Goal: Navigation & Orientation: Find specific page/section

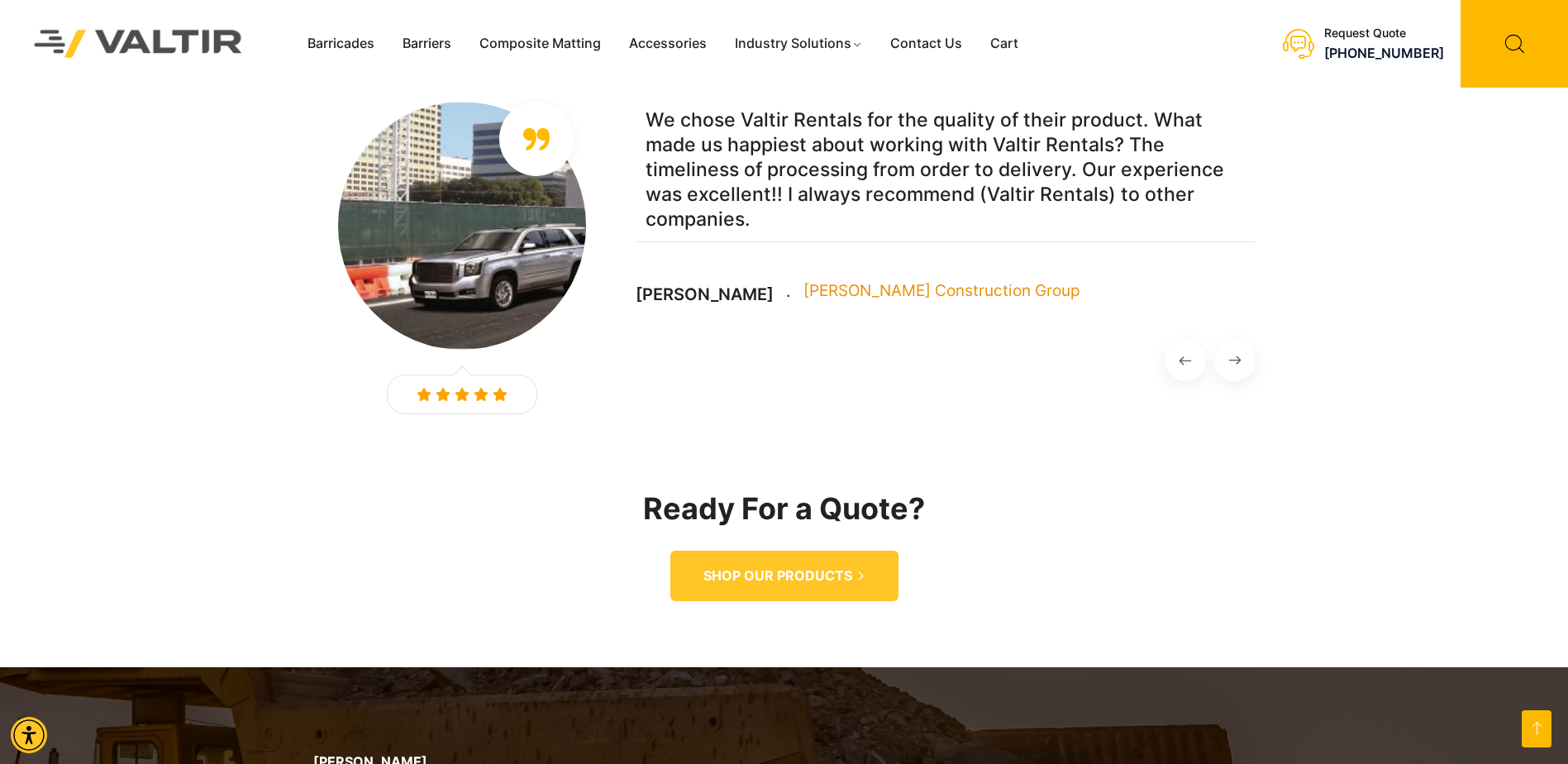
scroll to position [2472, 0]
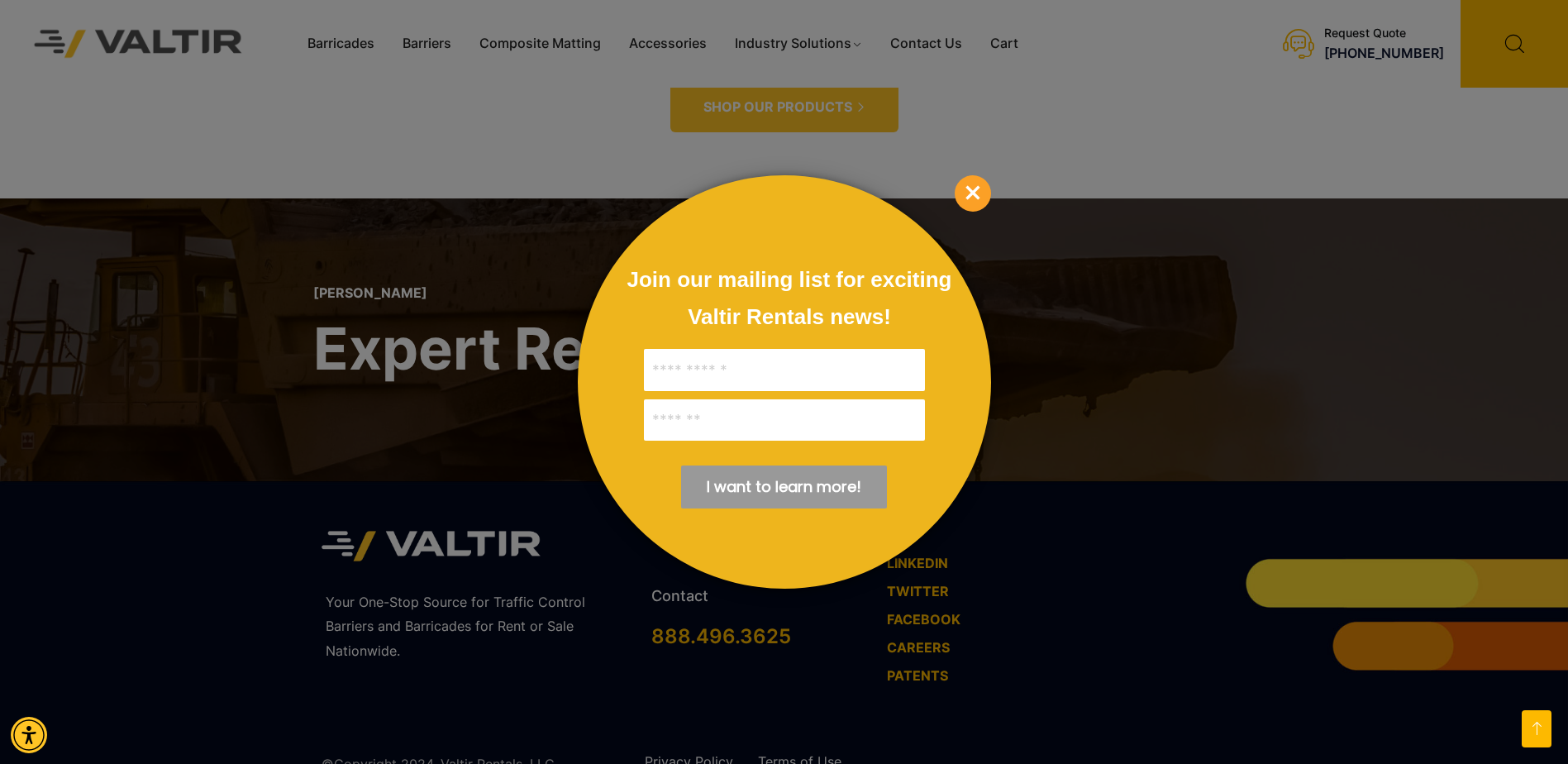
click at [978, 186] on span "×" at bounding box center [973, 193] width 37 height 36
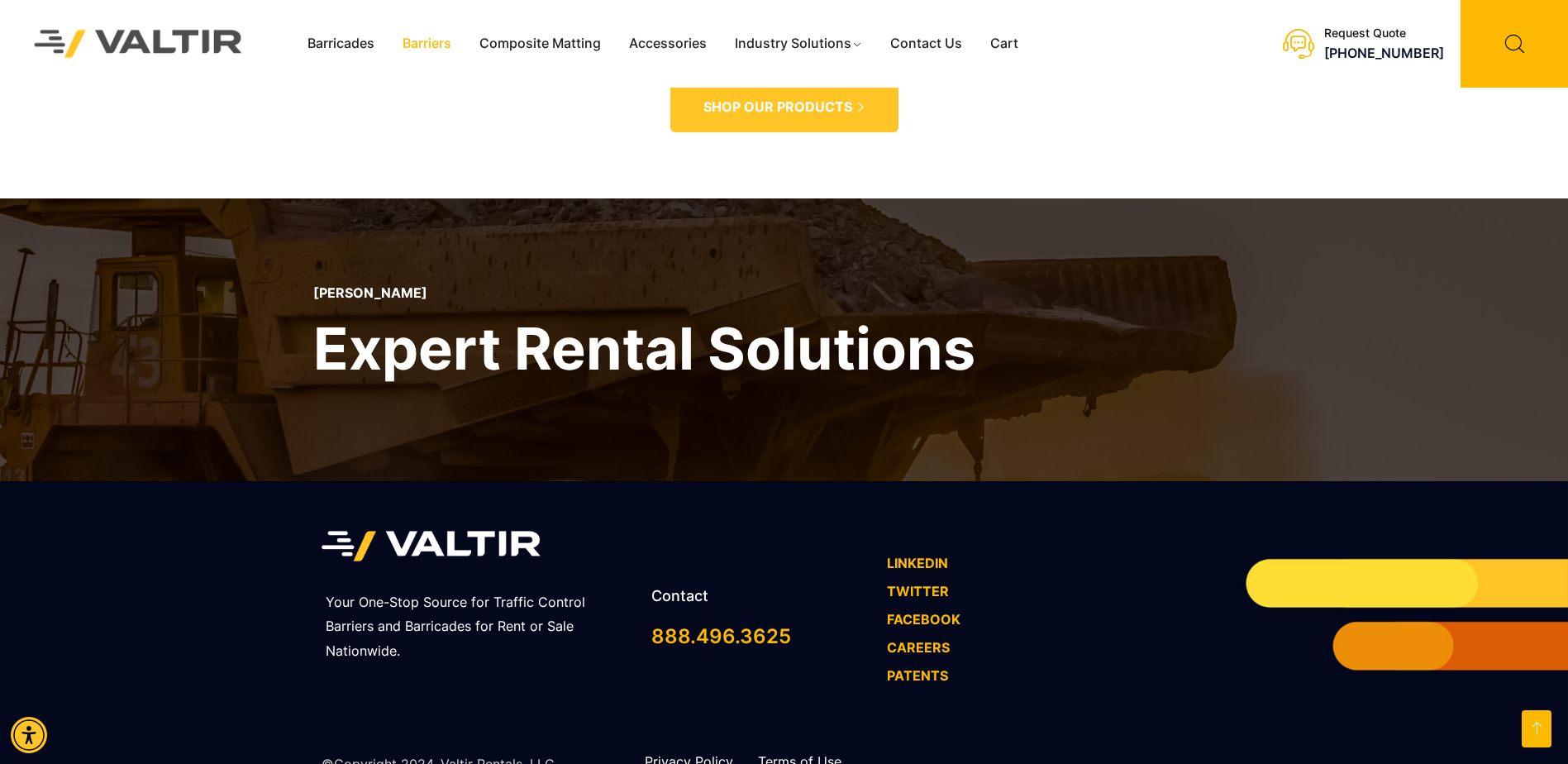
click at [421, 43] on link "Barriers" at bounding box center [426, 44] width 77 height 25
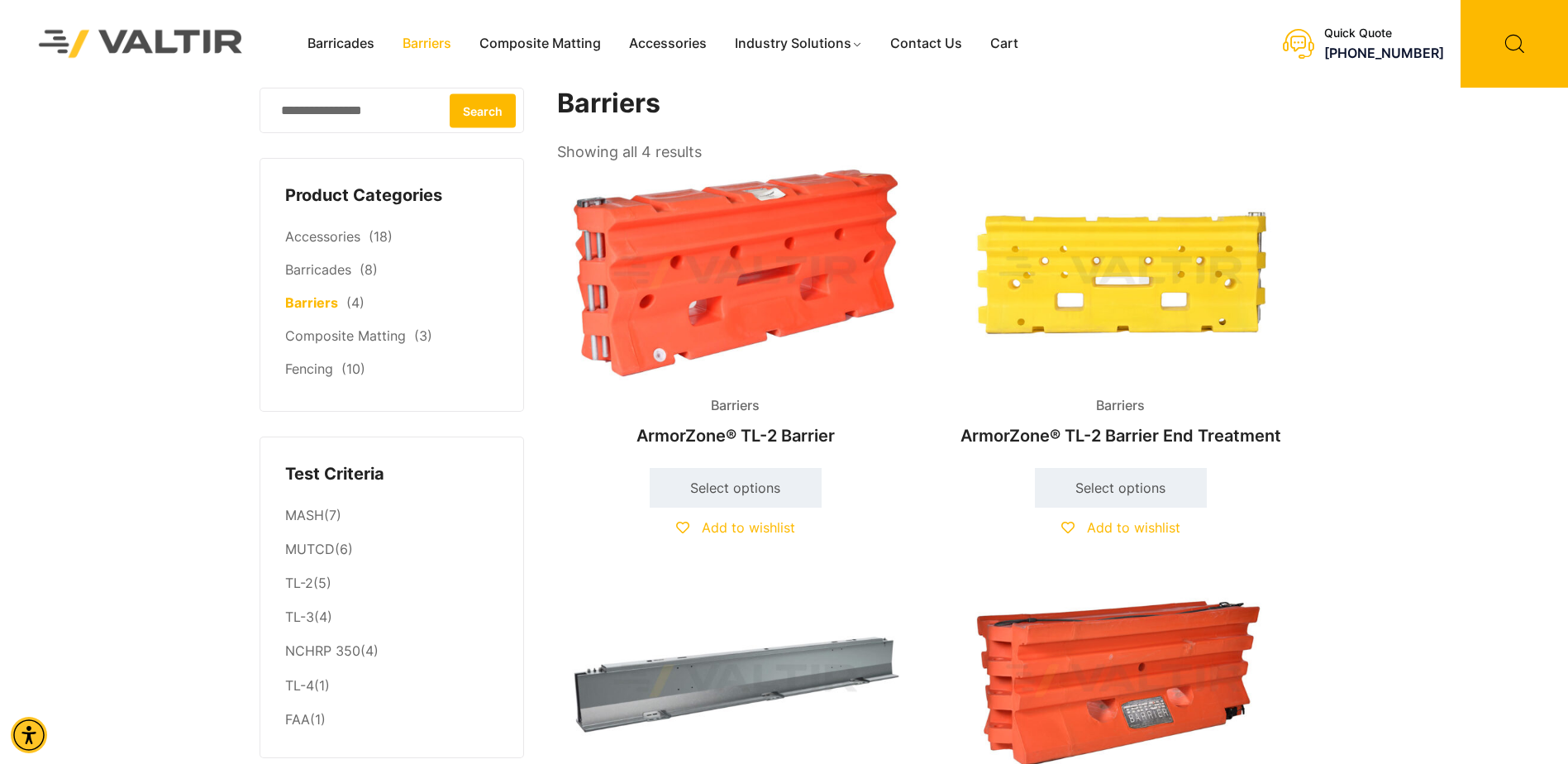
scroll to position [668, 0]
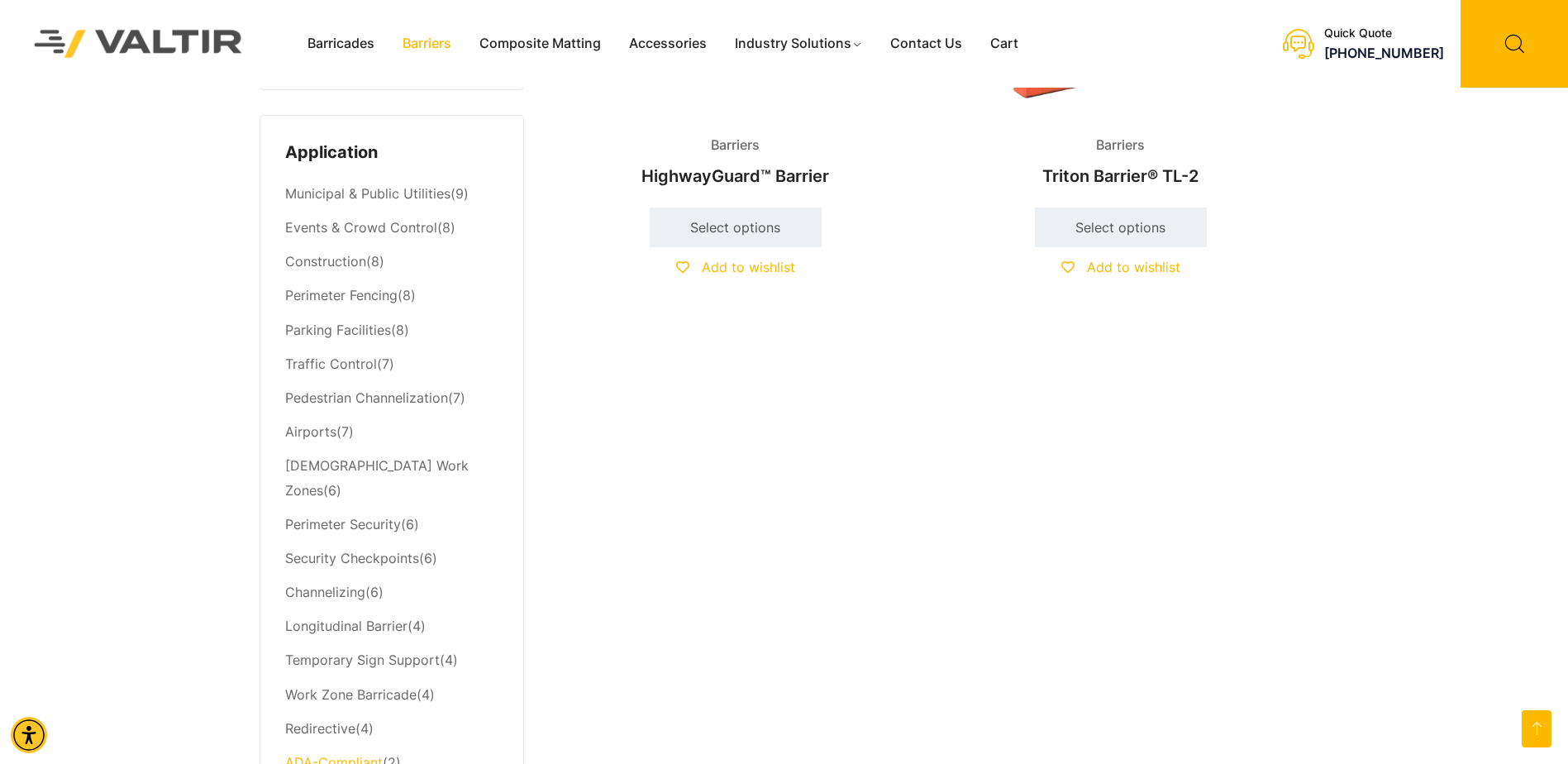
click at [353, 754] on link "ADA-Compliant" at bounding box center [334, 762] width 98 height 17
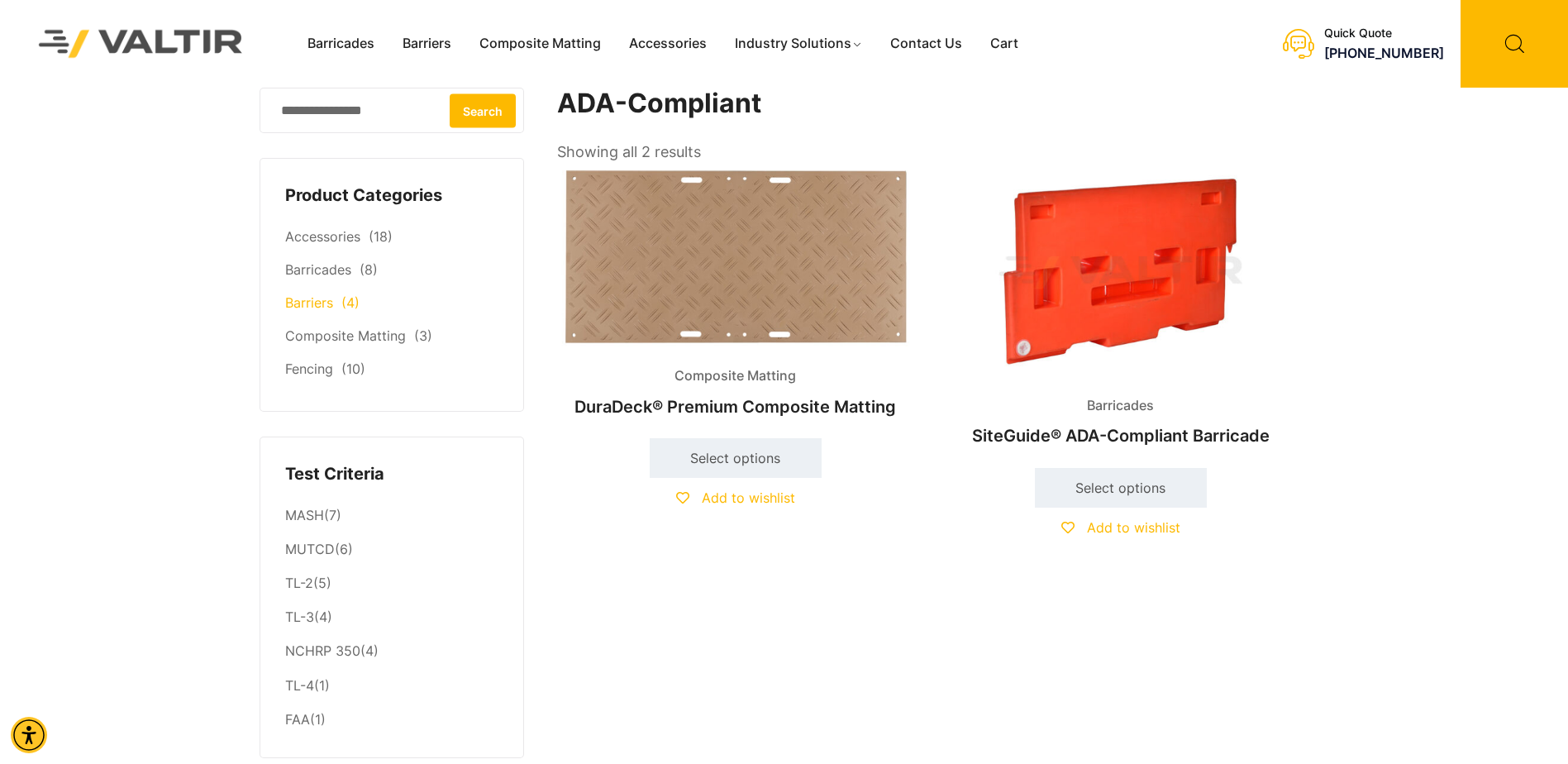
click at [319, 298] on link "Barriers" at bounding box center [309, 303] width 48 height 17
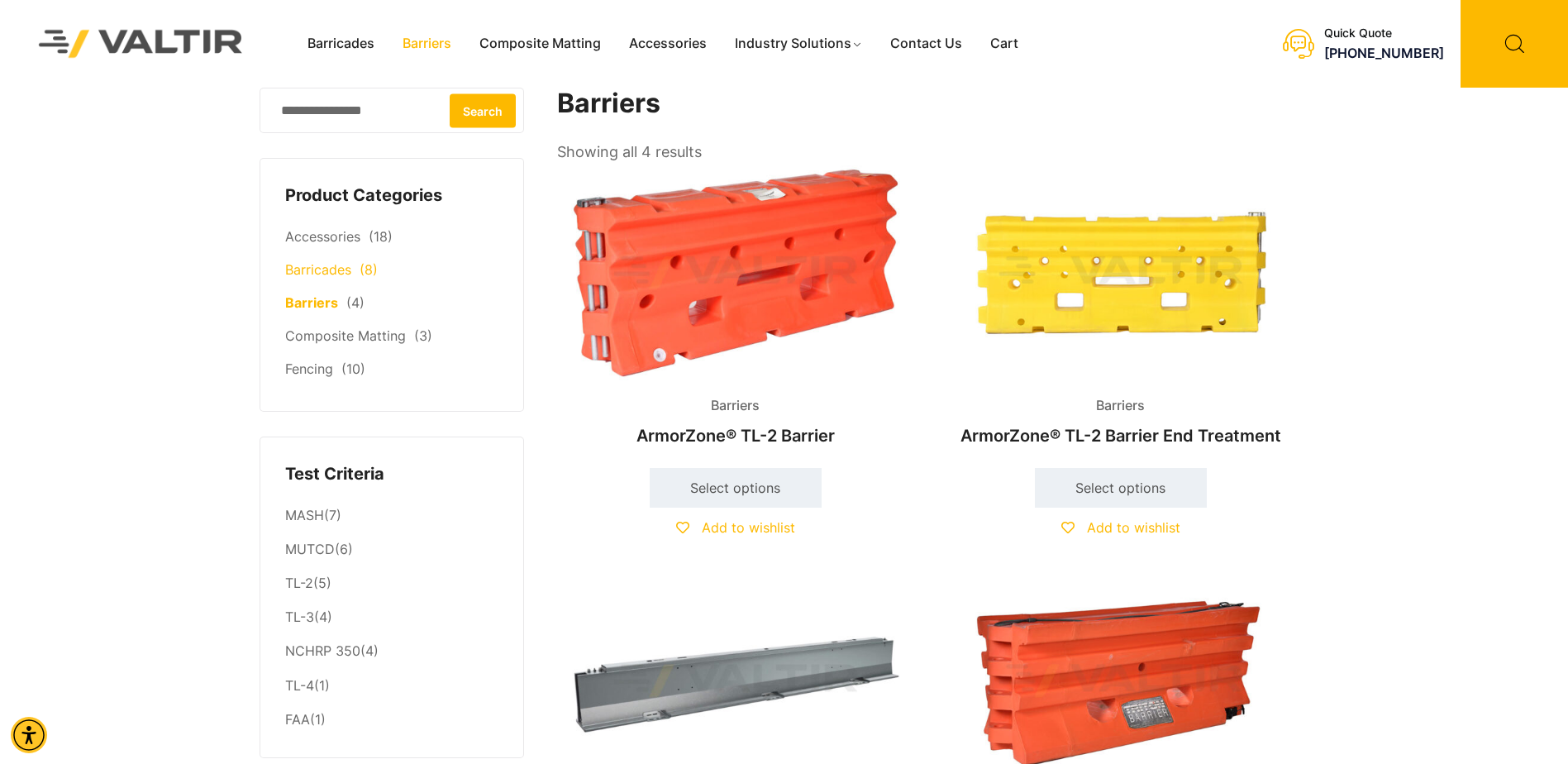
click at [317, 266] on link "Barricades" at bounding box center [319, 270] width 66 height 17
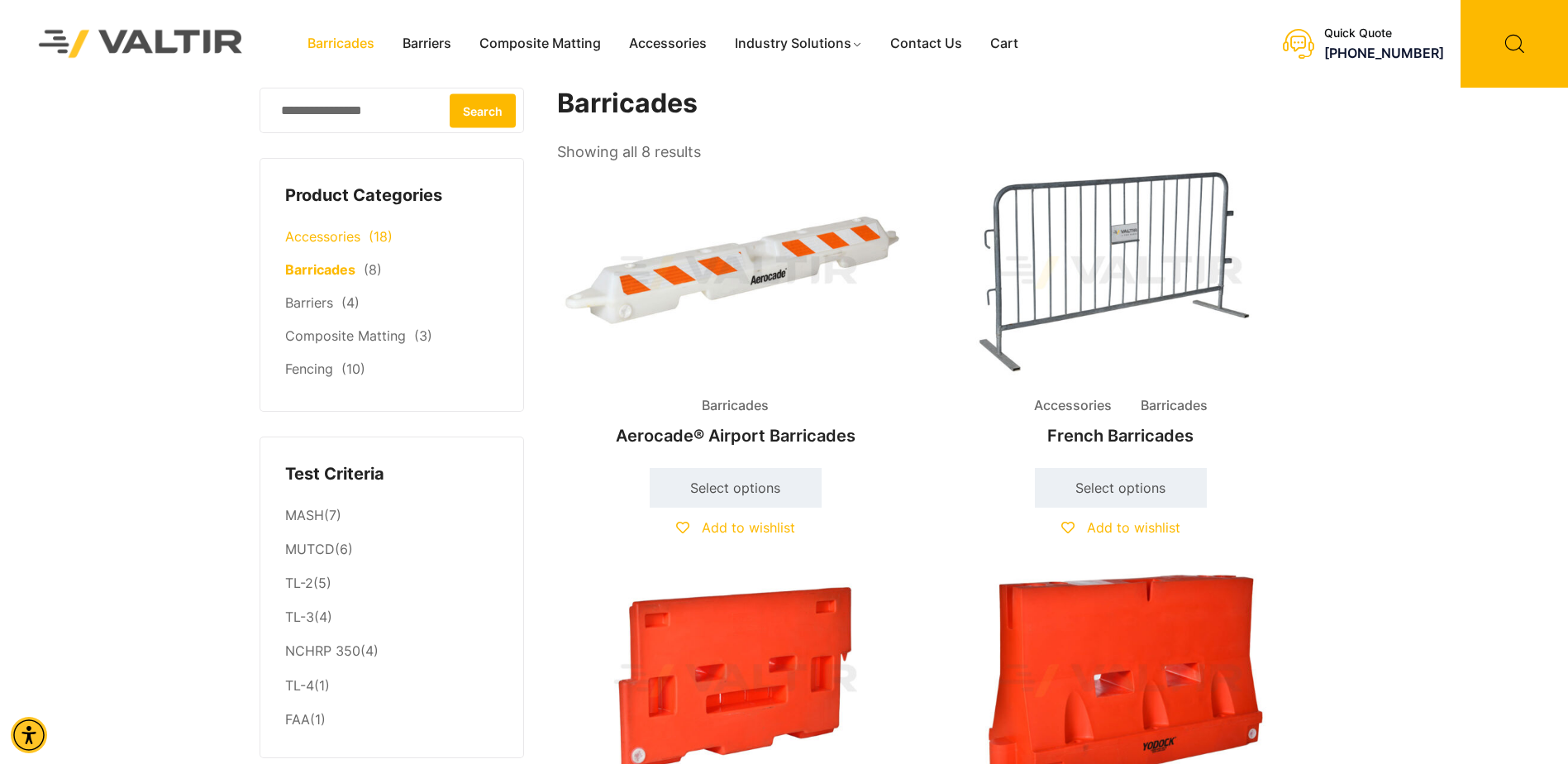
click at [317, 244] on link "Accessories" at bounding box center [323, 236] width 75 height 17
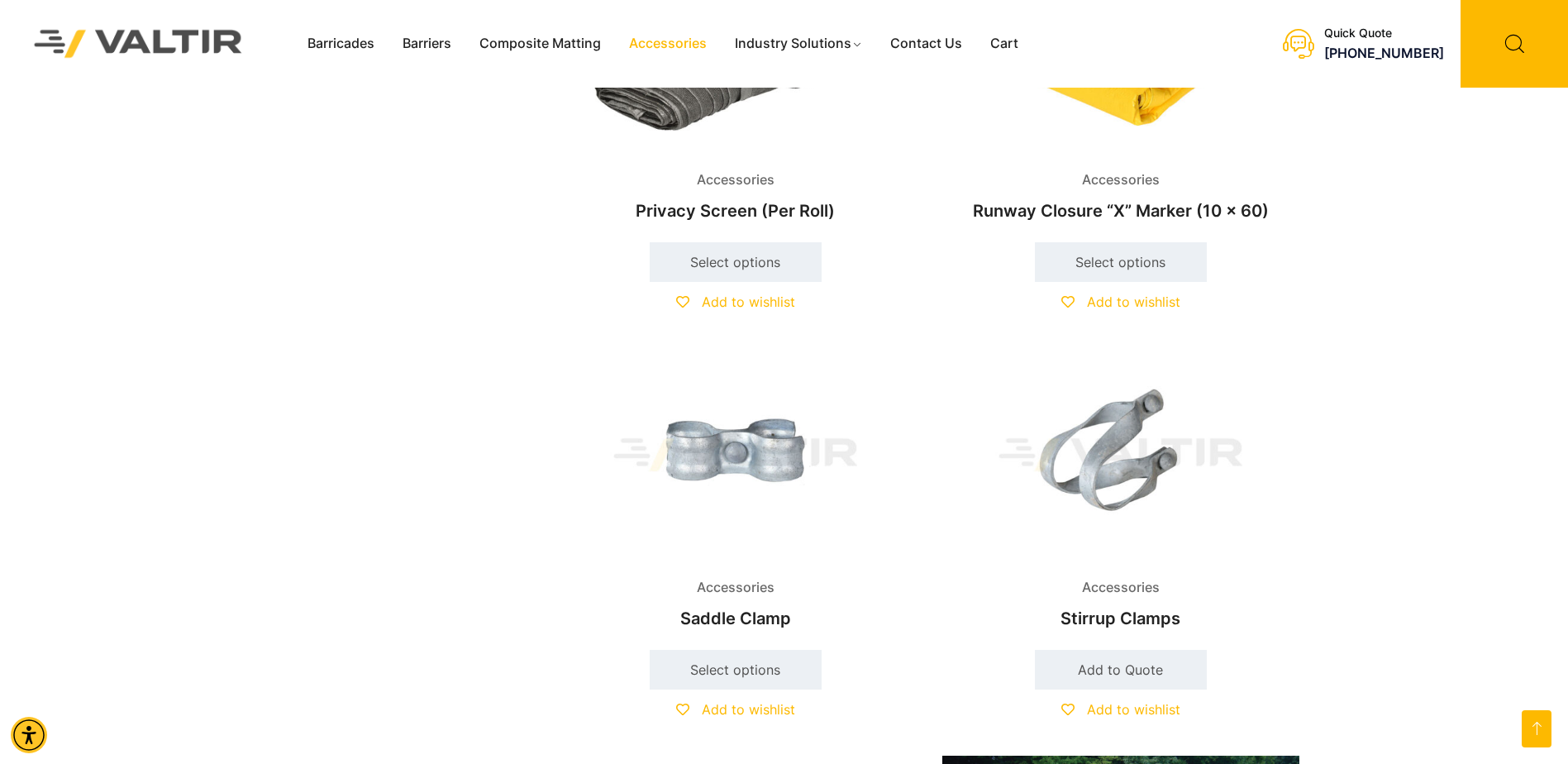
scroll to position [3340, 0]
